Goal: Navigation & Orientation: Find specific page/section

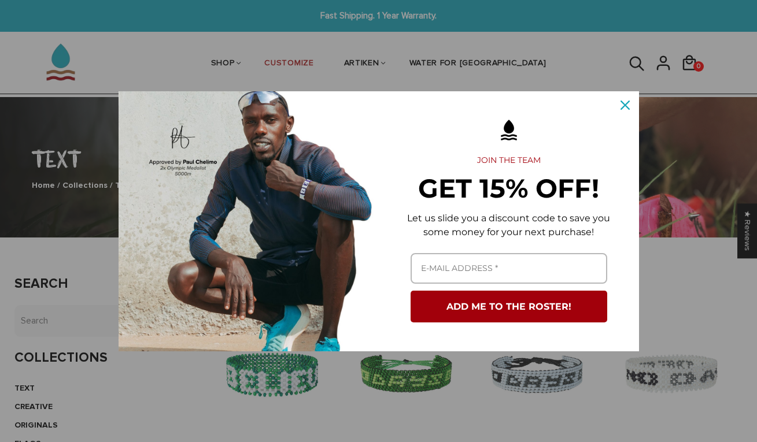
click at [628, 109] on icon "close icon" at bounding box center [625, 105] width 9 height 9
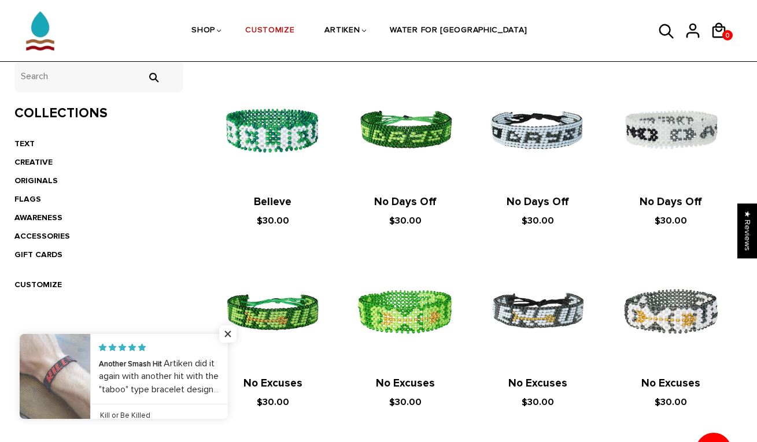
scroll to position [494, 0]
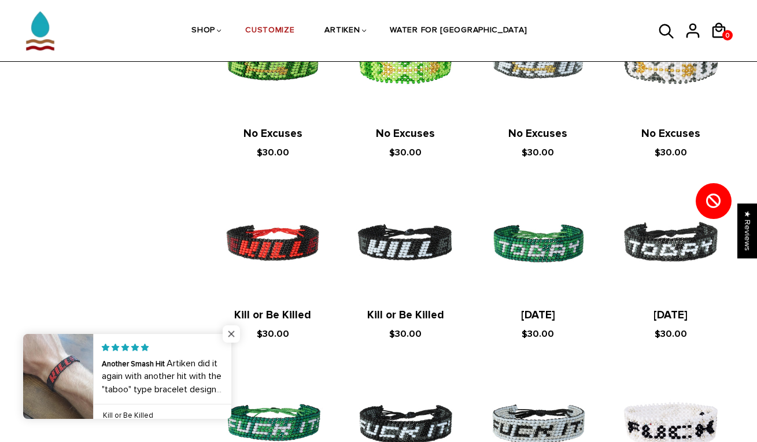
click at [226, 334] on span "Close popup widget" at bounding box center [231, 334] width 17 height 17
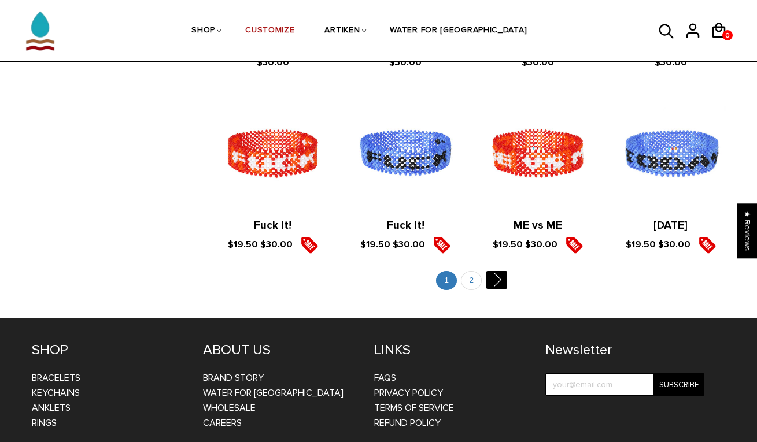
scroll to position [1365, 0]
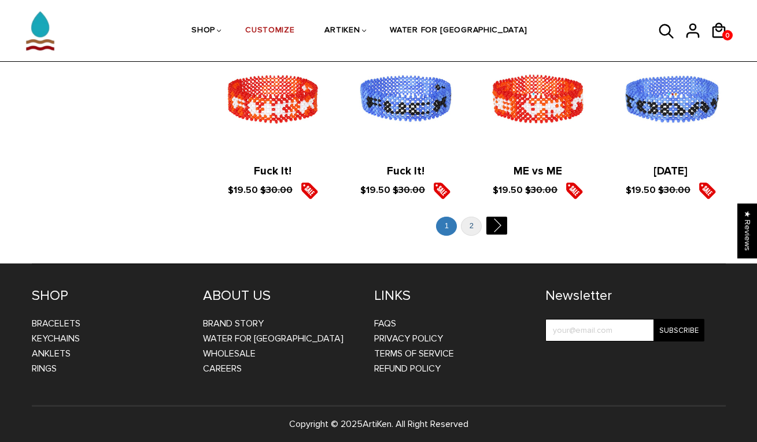
click at [474, 223] on link "2" at bounding box center [471, 226] width 21 height 19
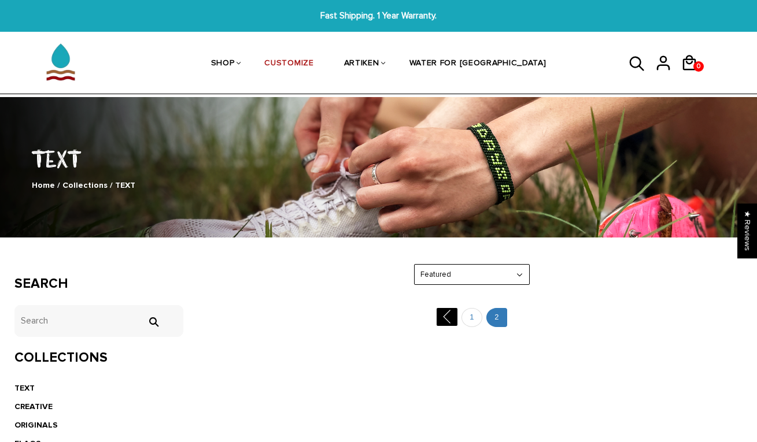
click at [63, 63] on img at bounding box center [61, 62] width 58 height 58
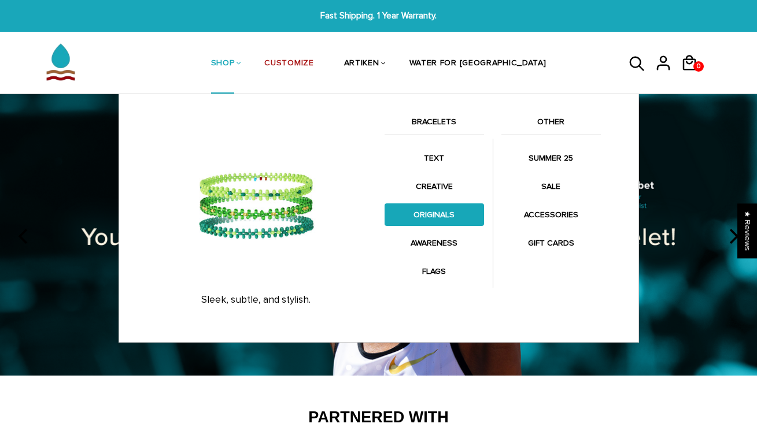
click at [431, 210] on link "ORIGINALS" at bounding box center [434, 215] width 99 height 23
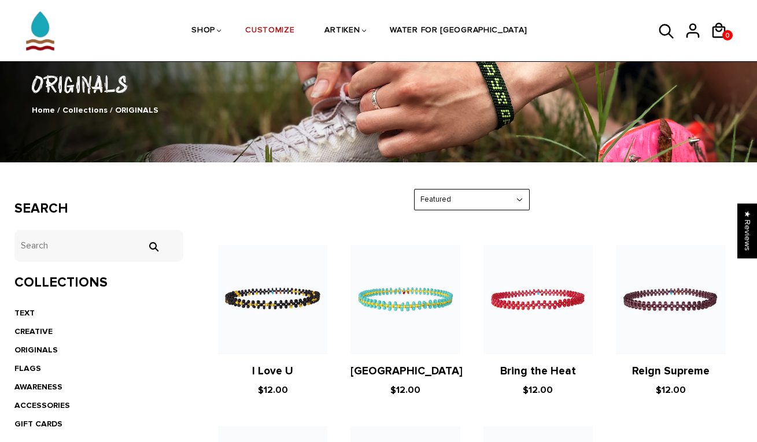
scroll to position [154, 0]
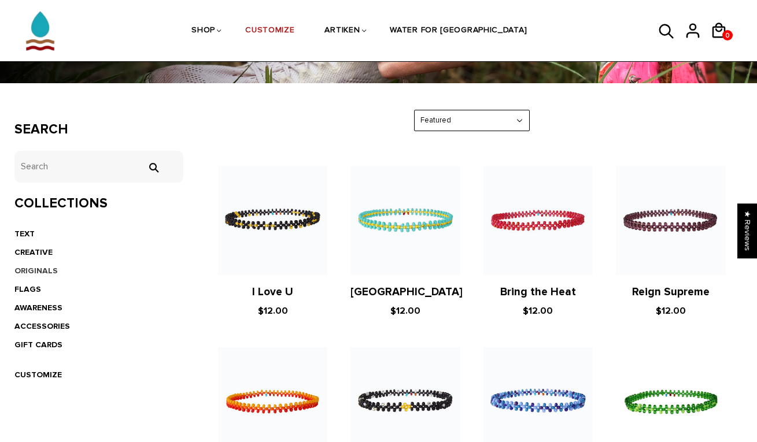
click at [46, 267] on link "ORIGINALS" at bounding box center [35, 271] width 43 height 10
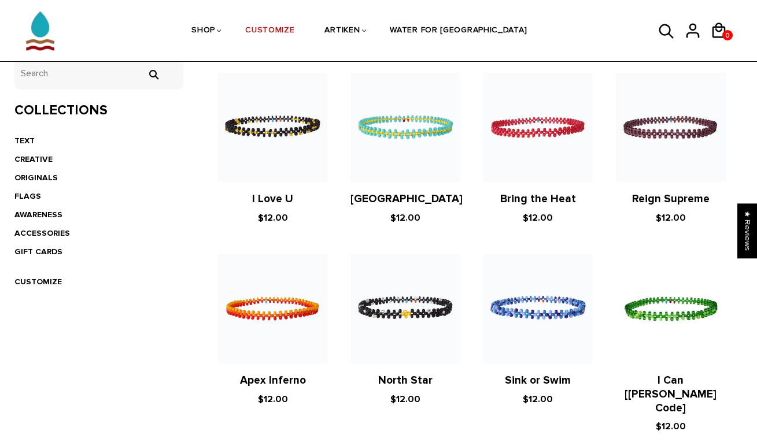
scroll to position [187, 0]
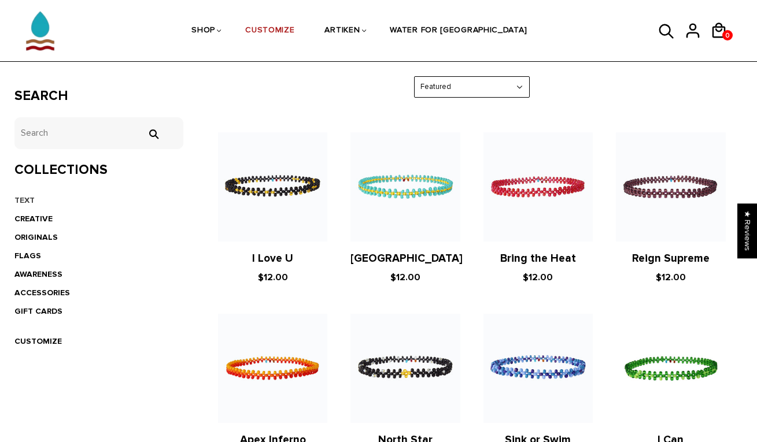
click at [28, 200] on link "TEXT" at bounding box center [24, 200] width 20 height 10
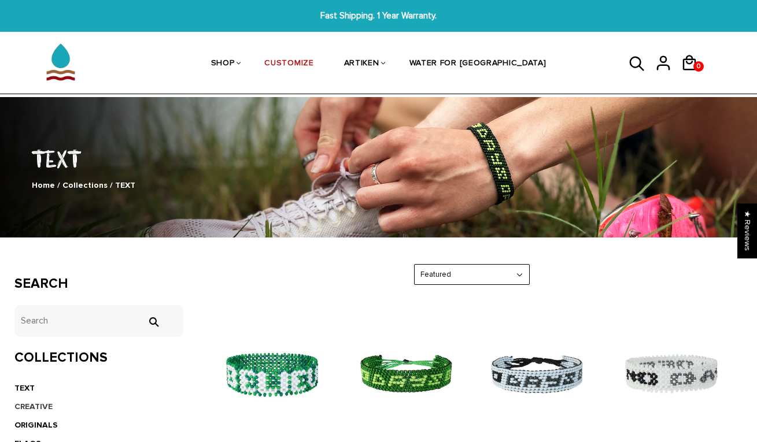
click at [36, 402] on link "CREATIVE" at bounding box center [33, 407] width 38 height 10
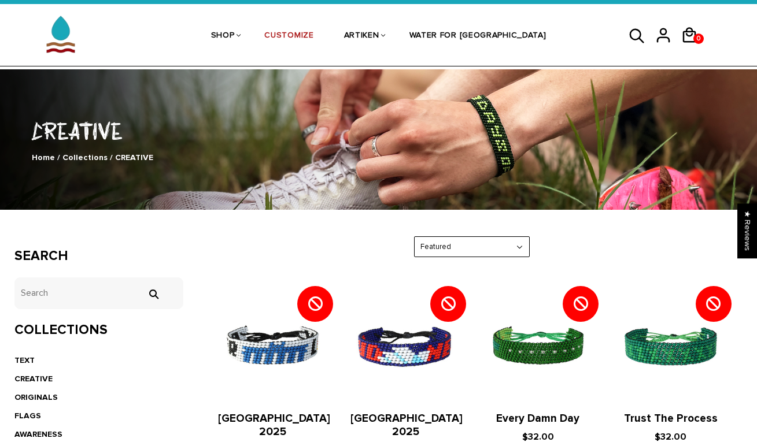
scroll to position [113, 0]
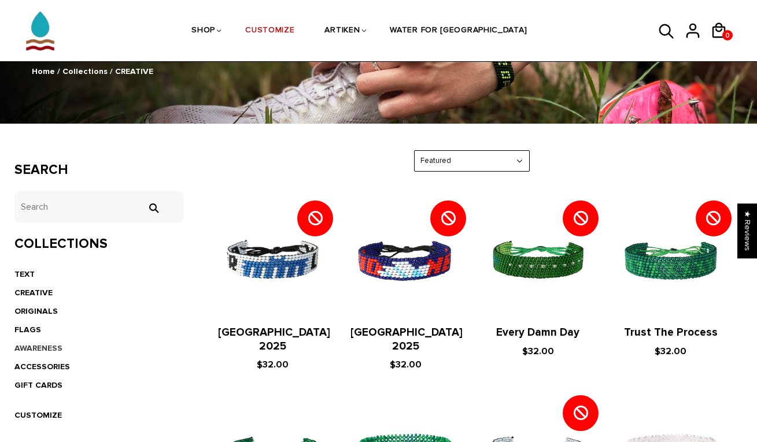
click at [38, 344] on link "AWARENESS" at bounding box center [38, 349] width 48 height 10
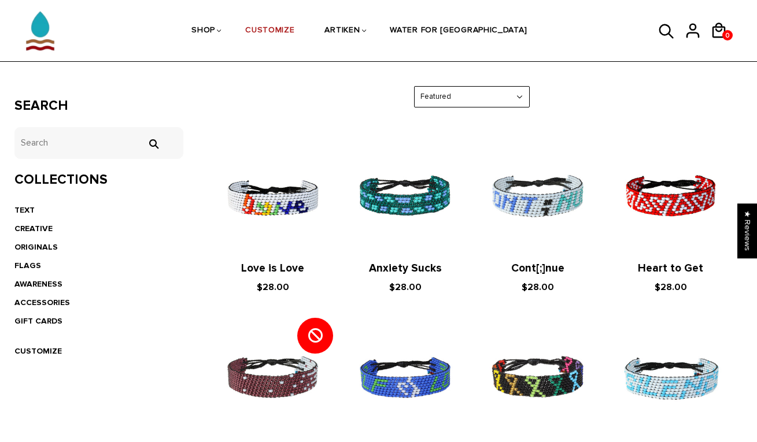
scroll to position [62, 0]
